Goal: Task Accomplishment & Management: Use online tool/utility

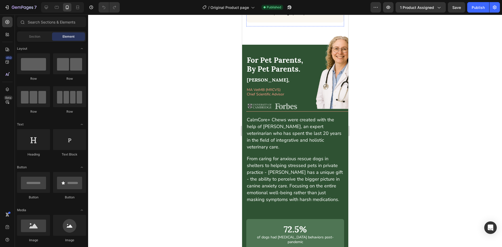
scroll to position [2590, 0]
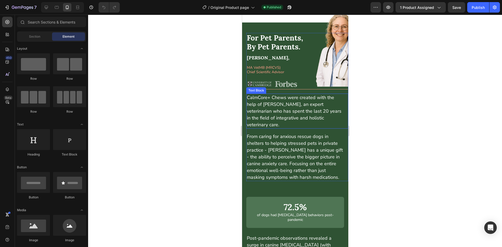
drag, startPoint x: 355, startPoint y: 155, endPoint x: 262, endPoint y: 127, distance: 97.1
click at [262, 127] on p "CalmCore+ Chews were created with the help of [PERSON_NAME], an expert veterina…" at bounding box center [295, 111] width 97 height 34
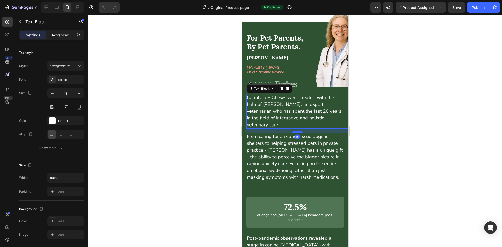
click at [55, 32] on p "Advanced" at bounding box center [61, 34] width 18 height 5
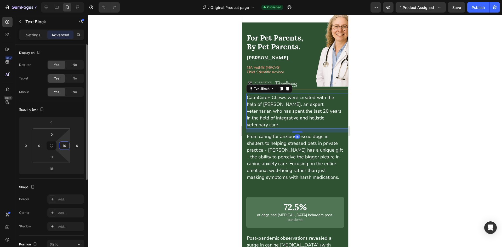
click at [62, 146] on input "16" at bounding box center [64, 146] width 8 height 8
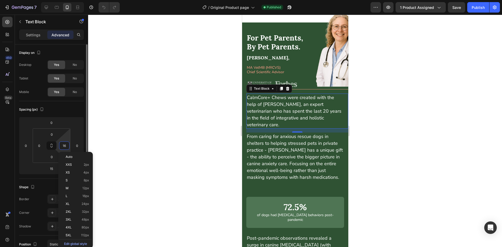
type input "0"
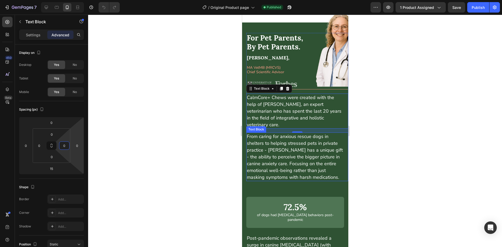
click at [268, 166] on p "From caring for anxious rescue dogs in shelters to helping stressed pets in pri…" at bounding box center [295, 157] width 97 height 48
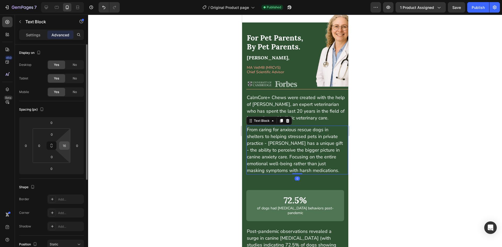
click at [69, 148] on div "16" at bounding box center [64, 146] width 10 height 8
click at [64, 145] on input "16" at bounding box center [64, 146] width 8 height 8
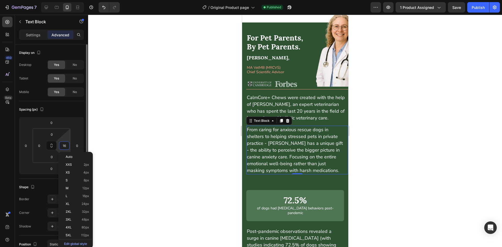
type input "0"
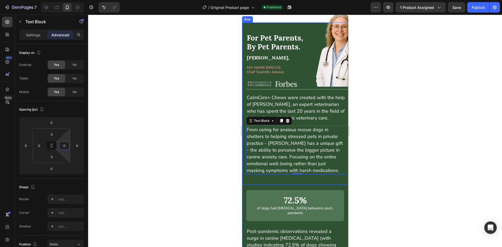
click at [244, 185] on div "For Pet Parents, By Pet Parents. Text Block CalmCore+ Chews were created with t…" at bounding box center [295, 103] width 106 height 162
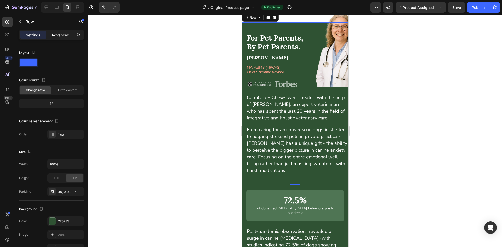
click at [55, 32] on div "Advanced" at bounding box center [60, 35] width 26 height 8
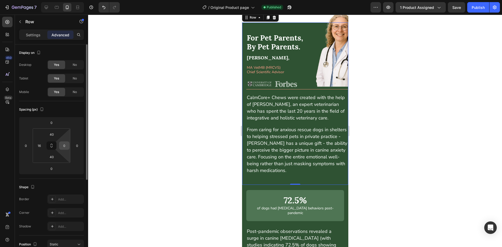
click at [62, 143] on input "0" at bounding box center [64, 146] width 8 height 8
type input "16"
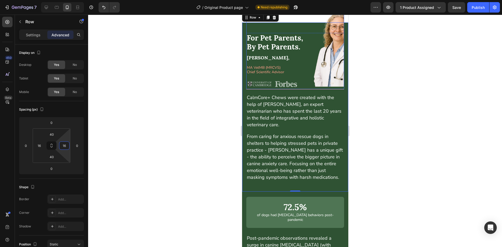
click at [333, 42] on img at bounding box center [295, 50] width 98 height 77
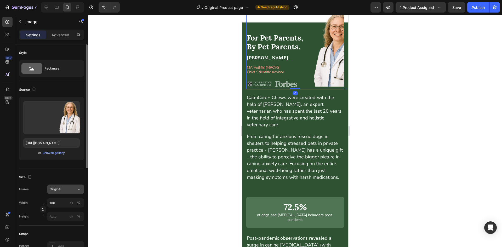
click at [56, 188] on span "Original" at bounding box center [56, 189] width 12 height 5
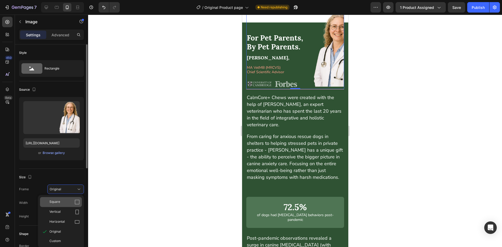
click at [61, 200] on div "Square" at bounding box center [64, 202] width 30 height 5
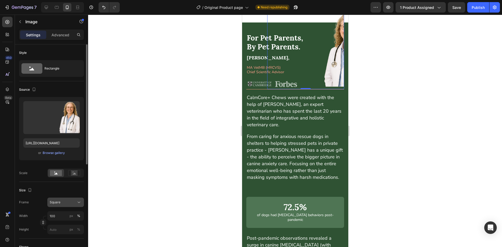
click at [58, 204] on span "Square" at bounding box center [55, 202] width 11 height 5
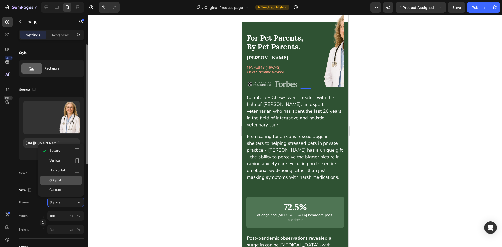
click at [58, 180] on span "Original" at bounding box center [55, 180] width 12 height 5
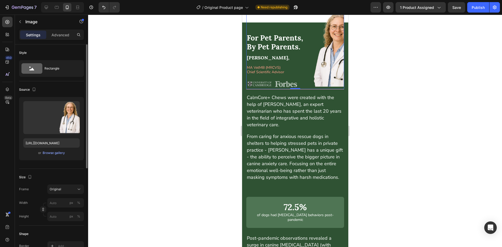
click at [181, 154] on div at bounding box center [295, 131] width 414 height 233
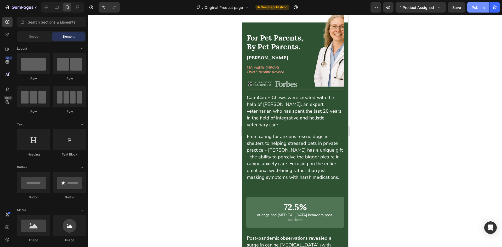
click at [475, 5] on div "Publish" at bounding box center [478, 7] width 13 height 5
